Goal: Transaction & Acquisition: Purchase product/service

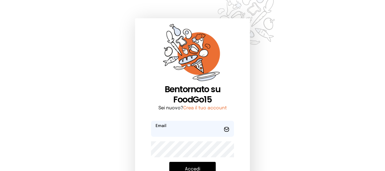
type input "**********"
click at [190, 170] on button "Accedi" at bounding box center [192, 169] width 46 height 15
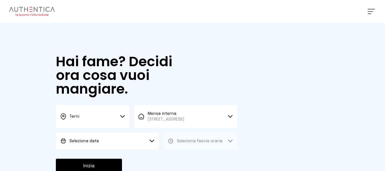
click at [152, 142] on icon at bounding box center [152, 141] width 4 height 2
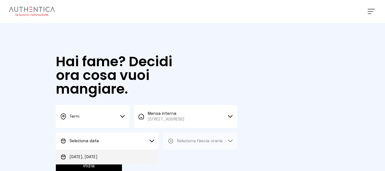
click at [151, 156] on li "[DATE], [DATE]" at bounding box center [107, 156] width 103 height 15
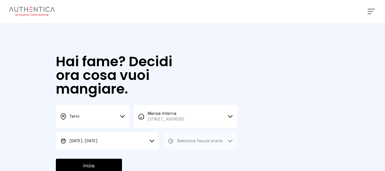
click at [183, 146] on button "Seleziona fascia oraria" at bounding box center [200, 140] width 74 height 17
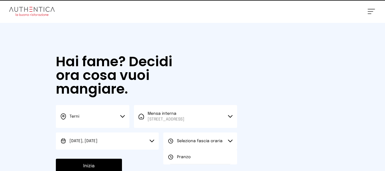
click at [180, 157] on span "Pranzo" at bounding box center [184, 157] width 14 height 6
click at [111, 166] on button "Inizia" at bounding box center [89, 165] width 66 height 15
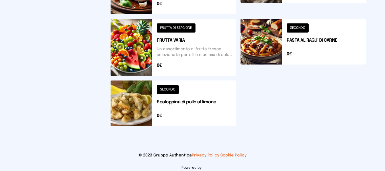
scroll to position [290, 0]
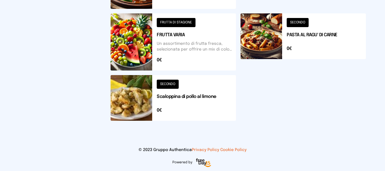
click at [234, 88] on button at bounding box center [173, 98] width 125 height 46
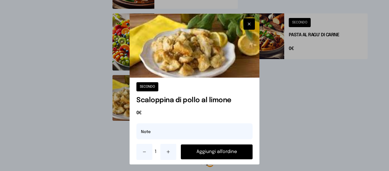
click at [240, 152] on button "Aggiungi all'ordine" at bounding box center [217, 151] width 72 height 15
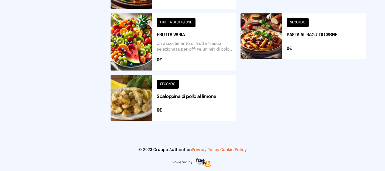
click at [339, 40] on button at bounding box center [303, 41] width 125 height 57
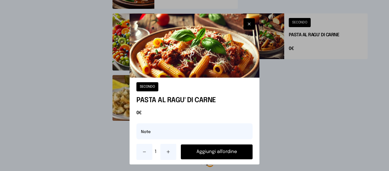
click at [212, 158] on button "Aggiungi all'ordine" at bounding box center [217, 151] width 72 height 15
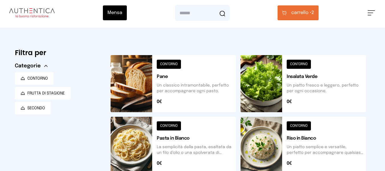
scroll to position [0, 0]
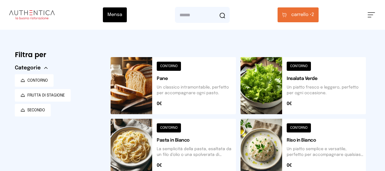
click at [308, 14] on span "carrello •" at bounding box center [301, 14] width 20 height 7
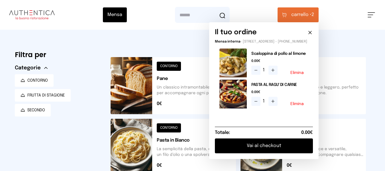
click at [270, 146] on button "Vai al checkout" at bounding box center [264, 145] width 98 height 15
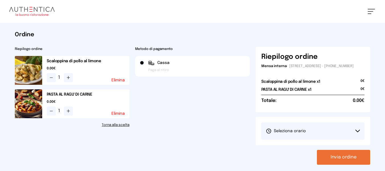
click at [309, 138] on button "Seleziona orario" at bounding box center [312, 130] width 103 height 17
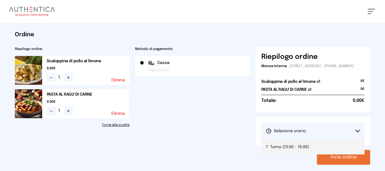
click at [321, 154] on li "1° Turno (13:00 - 15:00)" at bounding box center [312, 146] width 103 height 15
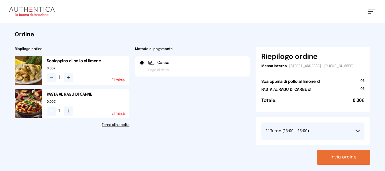
click at [338, 161] on button "Invia ordine" at bounding box center [343, 157] width 53 height 15
